Goal: Check status: Verify the current state of an ongoing process or item

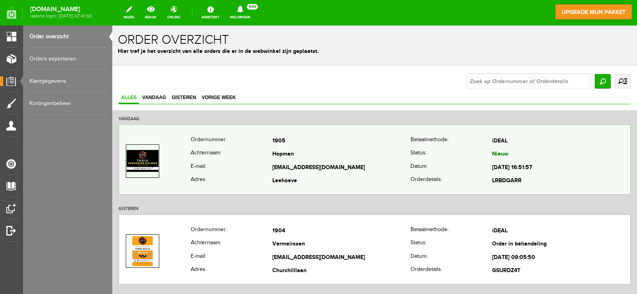
click at [287, 155] on td "Hopman" at bounding box center [341, 155] width 138 height 14
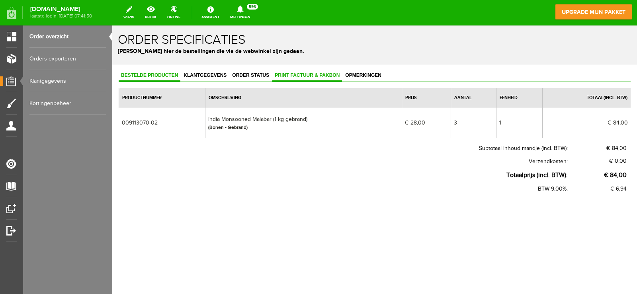
click at [312, 75] on span "Print factuur & pakbon" at bounding box center [307, 75] width 70 height 6
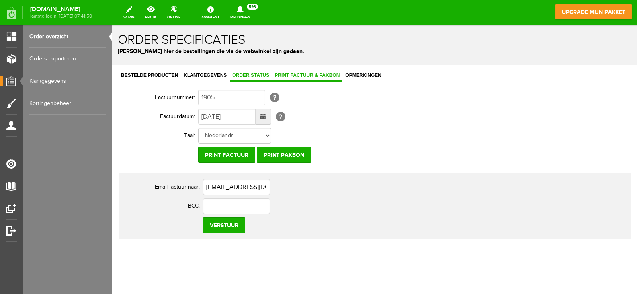
click at [255, 70] on link "Order status" at bounding box center [251, 76] width 42 height 12
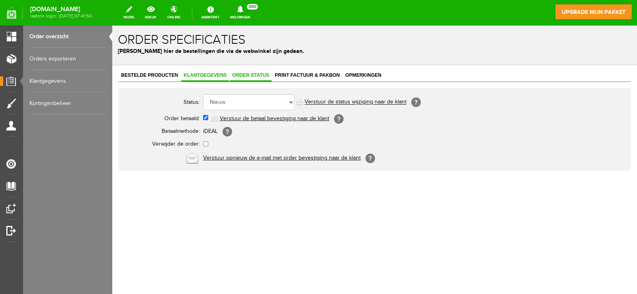
click at [208, 74] on span "Klantgegevens" at bounding box center [205, 75] width 48 height 6
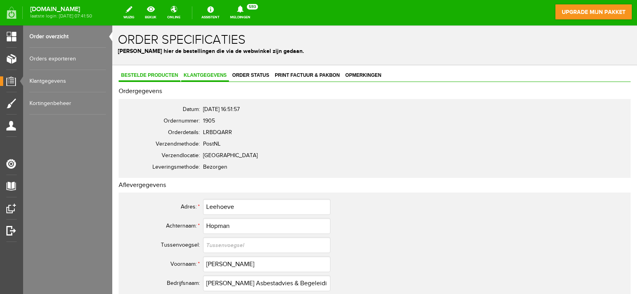
click at [152, 71] on link "Bestelde producten" at bounding box center [150, 76] width 62 height 12
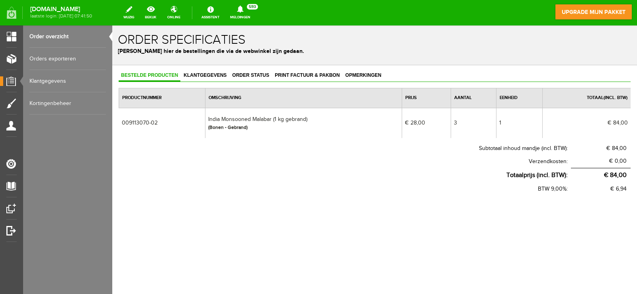
click at [271, 238] on div "Bestelde producten Klantgegevens Order status Print factuur & pakbon Opmerkinge…" at bounding box center [374, 158] width 525 height 186
click at [269, 233] on div "Bestelde producten Klantgegevens Order status Print factuur & pakbon Opmerkinge…" at bounding box center [374, 158] width 525 height 186
click at [268, 232] on div "Bestelde producten Klantgegevens Order status Print factuur & pakbon Opmerkinge…" at bounding box center [374, 158] width 525 height 186
click at [289, 70] on link "Print factuur & pakbon" at bounding box center [307, 76] width 70 height 12
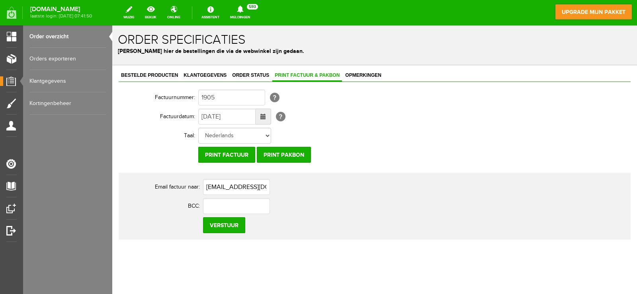
click at [250, 83] on div "Bestelde producten Klantgegevens Order status Print factuur & pakbon Opmerkinge…" at bounding box center [375, 155] width 512 height 170
click at [250, 76] on span "Order status" at bounding box center [251, 75] width 42 height 6
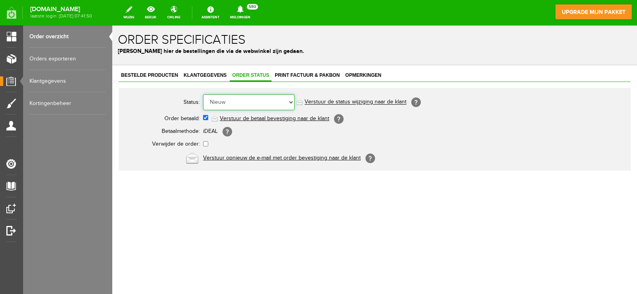
click at [276, 102] on select "Order niet afgerond Nieuw Order in behandeling Wacht op leverancier Wacht op be…" at bounding box center [249, 102] width 92 height 16
select select "2"
click at [203, 94] on select "Order niet afgerond Nieuw Order in behandeling Wacht op leverancier Wacht op be…" at bounding box center [249, 102] width 92 height 16
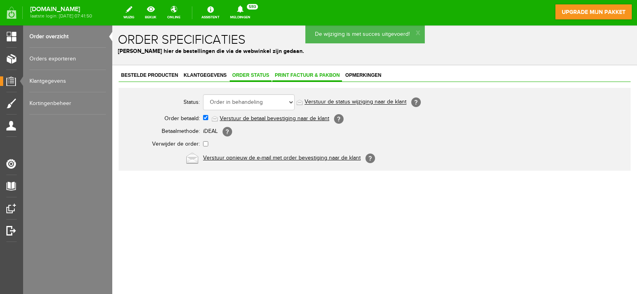
click at [294, 78] on link "Print factuur & pakbon" at bounding box center [307, 76] width 70 height 12
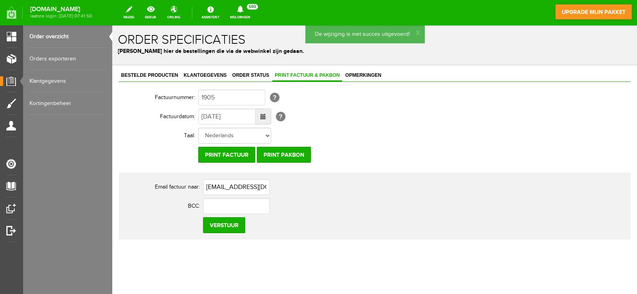
scroll to position [5, 0]
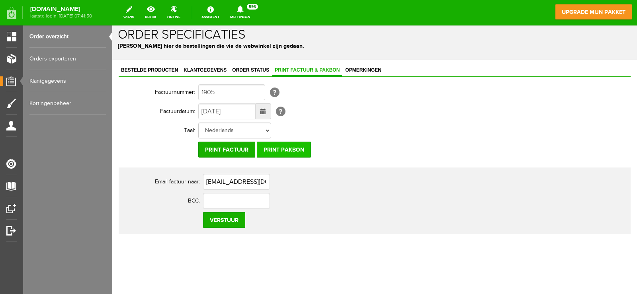
click at [290, 156] on input "Print pakbon" at bounding box center [284, 150] width 54 height 16
click at [294, 148] on input "Print pakbon" at bounding box center [284, 150] width 54 height 16
click at [240, 147] on input "Print factuur" at bounding box center [226, 150] width 57 height 16
click at [152, 70] on span "Bestelde producten" at bounding box center [150, 70] width 62 height 6
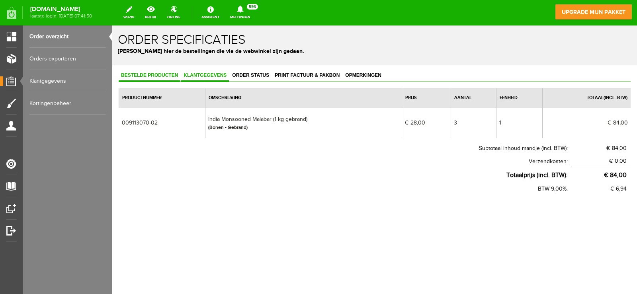
click at [203, 74] on span "Klantgegevens" at bounding box center [205, 75] width 48 height 6
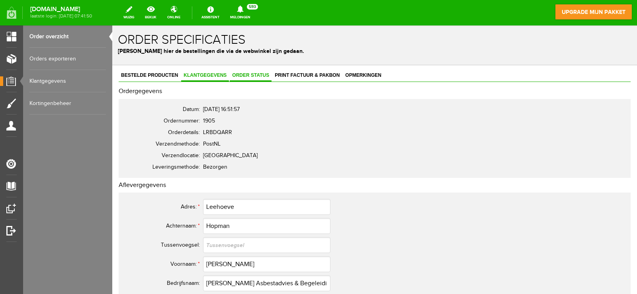
click at [256, 76] on span "Order status" at bounding box center [251, 75] width 42 height 6
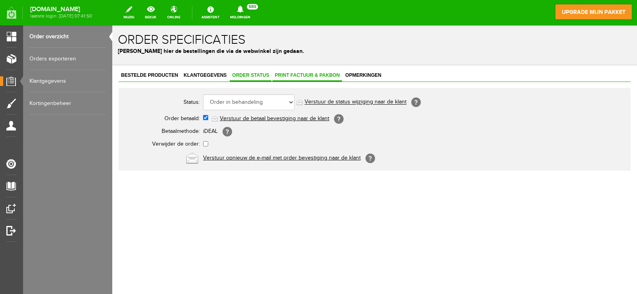
click at [299, 74] on span "Print factuur & pakbon" at bounding box center [307, 75] width 70 height 6
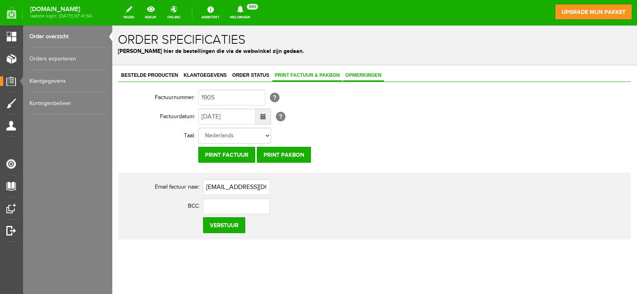
click at [360, 74] on span "Opmerkingen" at bounding box center [363, 75] width 41 height 6
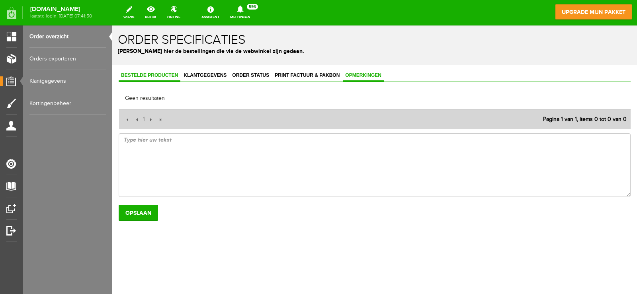
click at [156, 76] on span "Bestelde producten" at bounding box center [150, 75] width 62 height 6
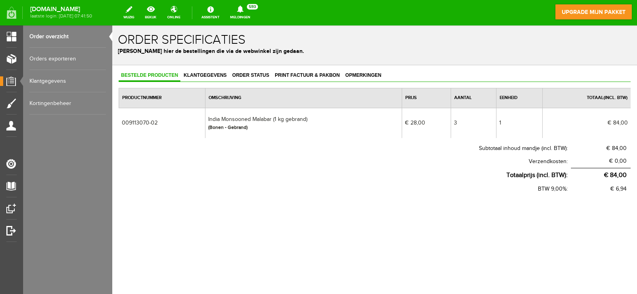
click at [236, 170] on th "Totaalprijs (incl. BTW):" at bounding box center [345, 175] width 452 height 14
click at [62, 29] on link "Order overzicht" at bounding box center [67, 36] width 76 height 22
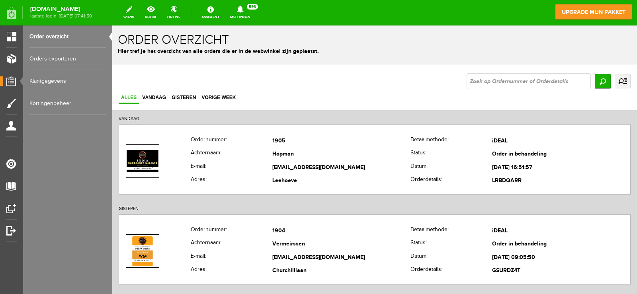
click at [347, 47] on p "Hier tref je het overzicht van alle orders die er in de webwinkel zijn geplaats…" at bounding box center [374, 51] width 513 height 8
click at [378, 62] on div "Order overzicht Hier tref je het overzicht van alle orders die er in de webwink…" at bounding box center [374, 45] width 525 height 40
click at [345, 86] on div "Zoeken uitgebreid zoeken Status Order niet afgerond Nieuw Ja" at bounding box center [375, 81] width 512 height 16
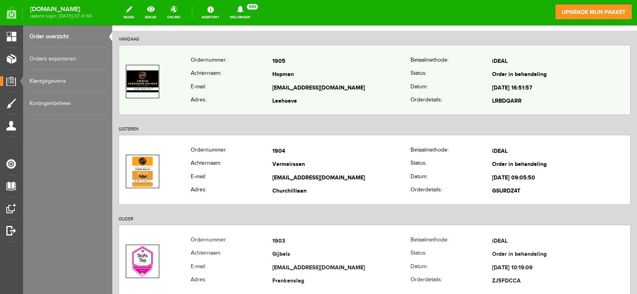
scroll to position [119, 0]
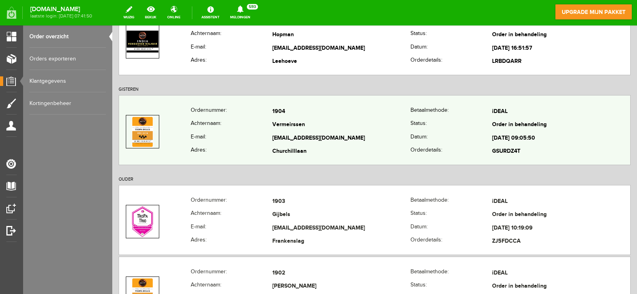
click at [349, 146] on td "Churchilllaan" at bounding box center [341, 152] width 138 height 14
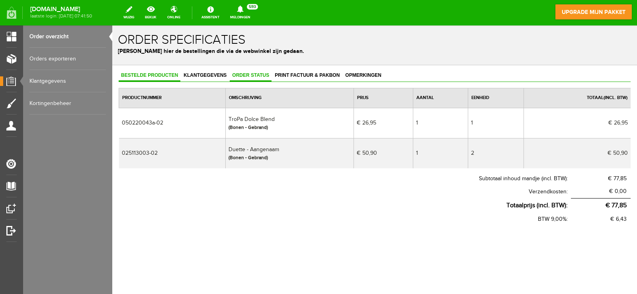
click at [267, 74] on span "Order status" at bounding box center [251, 75] width 42 height 6
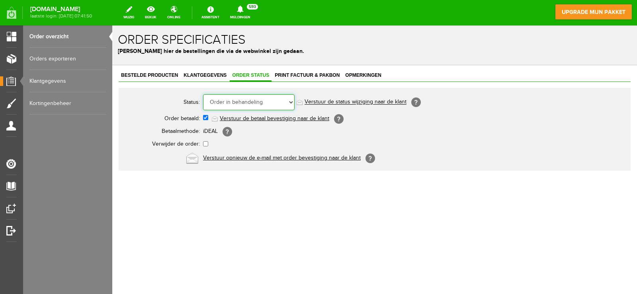
click at [266, 106] on select "Order niet afgerond Nieuw Order in behandeling Wacht op leverancier Wacht op be…" at bounding box center [249, 102] width 92 height 16
click at [203, 94] on select "Order niet afgerond Nieuw Order in behandeling Wacht op leverancier Wacht op be…" at bounding box center [249, 102] width 92 height 16
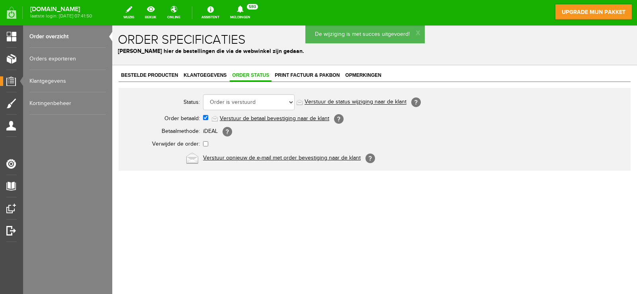
click at [62, 36] on link "Order overzicht" at bounding box center [67, 36] width 76 height 22
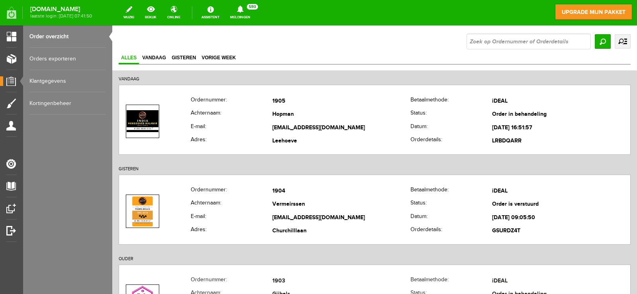
scroll to position [80, 0]
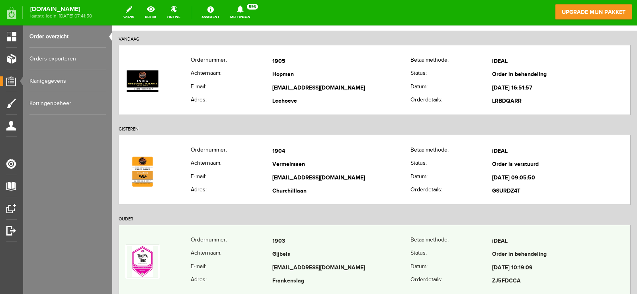
click at [279, 244] on td "1903" at bounding box center [341, 242] width 138 height 14
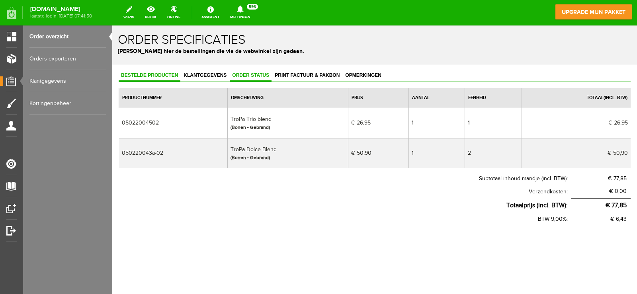
drag, startPoint x: 238, startPoint y: 74, endPoint x: 254, endPoint y: 111, distance: 39.6
click at [239, 74] on span "Order status" at bounding box center [251, 75] width 42 height 6
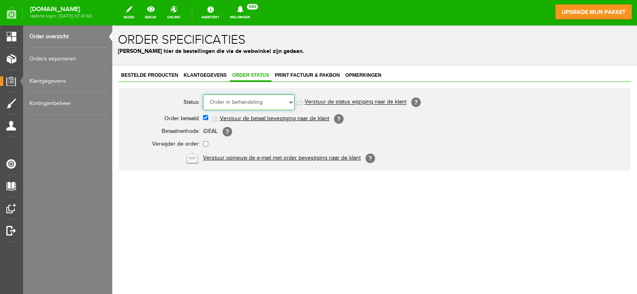
click at [253, 104] on select "Order niet afgerond Nieuw Order in behandeling Wacht op leverancier Wacht op be…" at bounding box center [249, 102] width 92 height 16
select select "5"
click at [203, 94] on select "Order niet afgerond Nieuw Order in behandeling Wacht op leverancier Wacht op be…" at bounding box center [249, 102] width 92 height 16
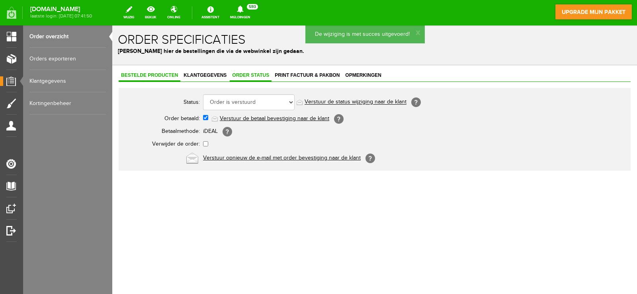
click at [146, 74] on span "Bestelde producten" at bounding box center [150, 75] width 62 height 6
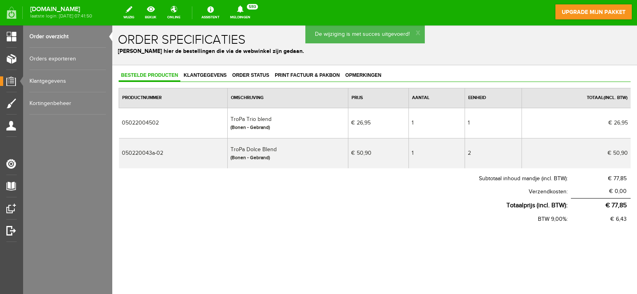
click at [64, 36] on link "Order overzicht" at bounding box center [67, 36] width 76 height 22
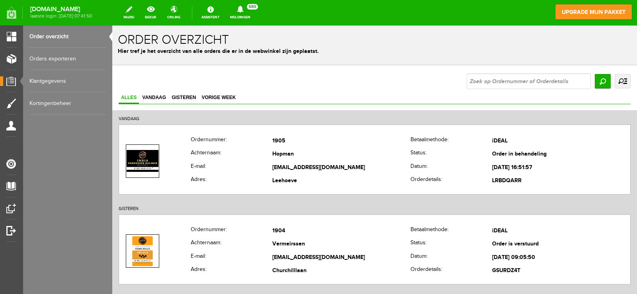
click at [449, 53] on p "Hier tref je het overzicht van alle orders die er in de webwinkel zijn geplaats…" at bounding box center [374, 51] width 513 height 8
click at [166, 97] on span "Vandaag" at bounding box center [154, 98] width 29 height 6
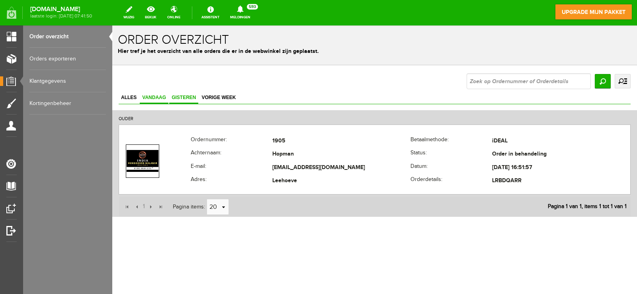
click at [185, 101] on link "Gisteren" at bounding box center [183, 98] width 29 height 12
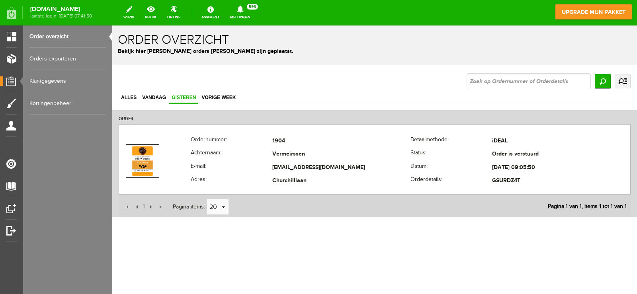
click at [59, 32] on link "Order overzicht" at bounding box center [67, 36] width 76 height 22
